Goal: Find specific page/section: Find specific page/section

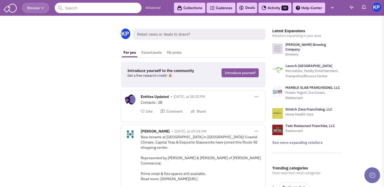
click at [245, 5] on link "Deals" at bounding box center [247, 8] width 16 height 6
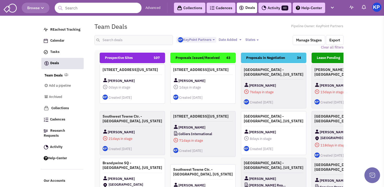
select select "1900"
select select
click at [114, 39] on input "text" at bounding box center [133, 40] width 78 height 10
drag, startPoint x: 9, startPoint y: 104, endPoint x: 15, endPoint y: 103, distance: 5.8
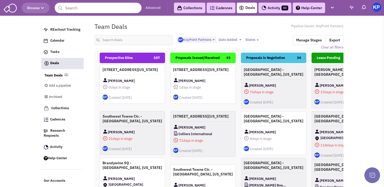
click at [12, 104] on body "Browse Advanced Collections Cadences 0 Deals Activity 40 Help-Center Calendar" at bounding box center [192, 121] width 384 height 243
click at [133, 36] on input "text" at bounding box center [133, 40] width 78 height 10
type input "s"
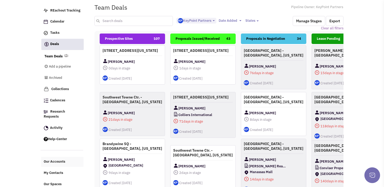
scroll to position [19, 0]
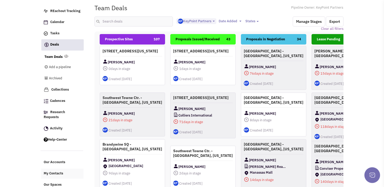
click at [60, 171] on span "My Contacts" at bounding box center [54, 173] width 20 height 4
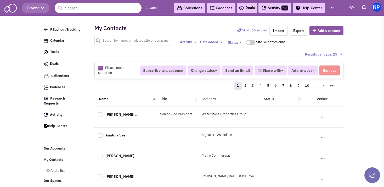
click at [127, 39] on input "text" at bounding box center [133, 41] width 78 height 10
type input "[PERSON_NAME]"
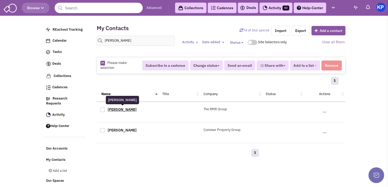
click at [123, 108] on link "[PERSON_NAME]" at bounding box center [122, 109] width 29 height 5
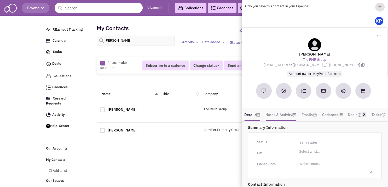
click at [290, 111] on link "Notes & Activity" at bounding box center [280, 115] width 31 height 8
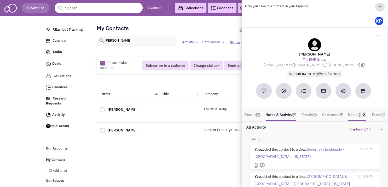
click at [362, 113] on img at bounding box center [359, 115] width 4 height 4
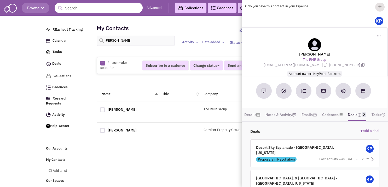
scroll to position [11, 0]
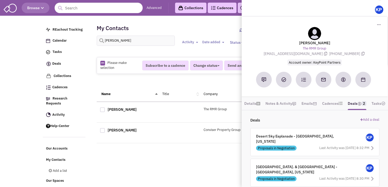
click at [307, 134] on span "Desert Sky Esplanade - [GEOGRAPHIC_DATA], [US_STATE]" at bounding box center [295, 139] width 78 height 10
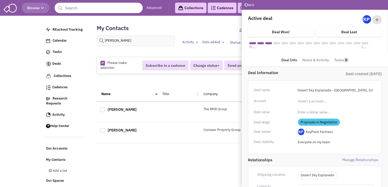
click at [309, 62] on link "Notes & Activity" at bounding box center [315, 60] width 27 height 8
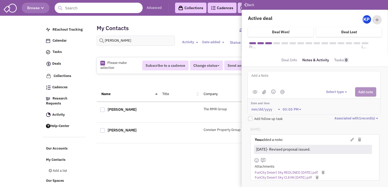
click at [285, 61] on link "Deal Info" at bounding box center [289, 60] width 16 height 8
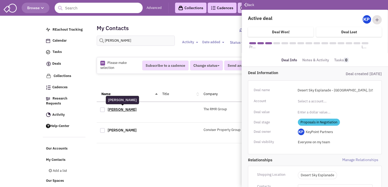
click at [126, 110] on link "[PERSON_NAME]" at bounding box center [122, 109] width 29 height 5
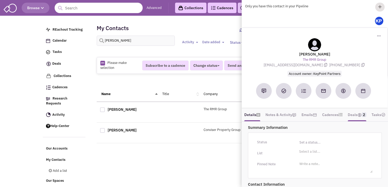
click at [358, 111] on link "Deals 2" at bounding box center [357, 115] width 19 height 8
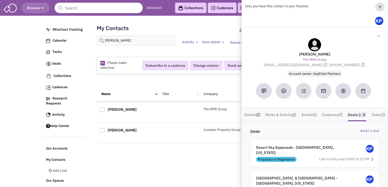
scroll to position [11, 0]
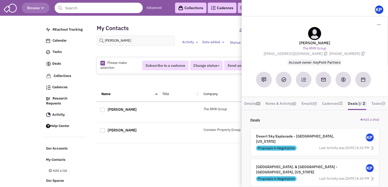
click at [323, 164] on div "[GEOGRAPHIC_DATA]. & [GEOGRAPHIC_DATA] - [GEOGRAPHIC_DATA], [US_STATE]" at bounding box center [299, 169] width 93 height 11
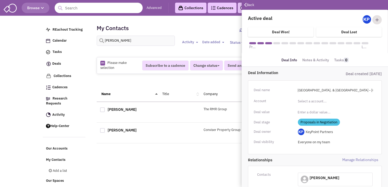
click at [313, 56] on ul "Deal Info Notes & Activity Tasks 0" at bounding box center [315, 59] width 72 height 13
click at [313, 59] on link "Notes & Activity" at bounding box center [315, 60] width 27 height 8
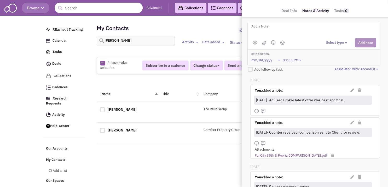
scroll to position [52, 0]
